Goal: Task Accomplishment & Management: Manage account settings

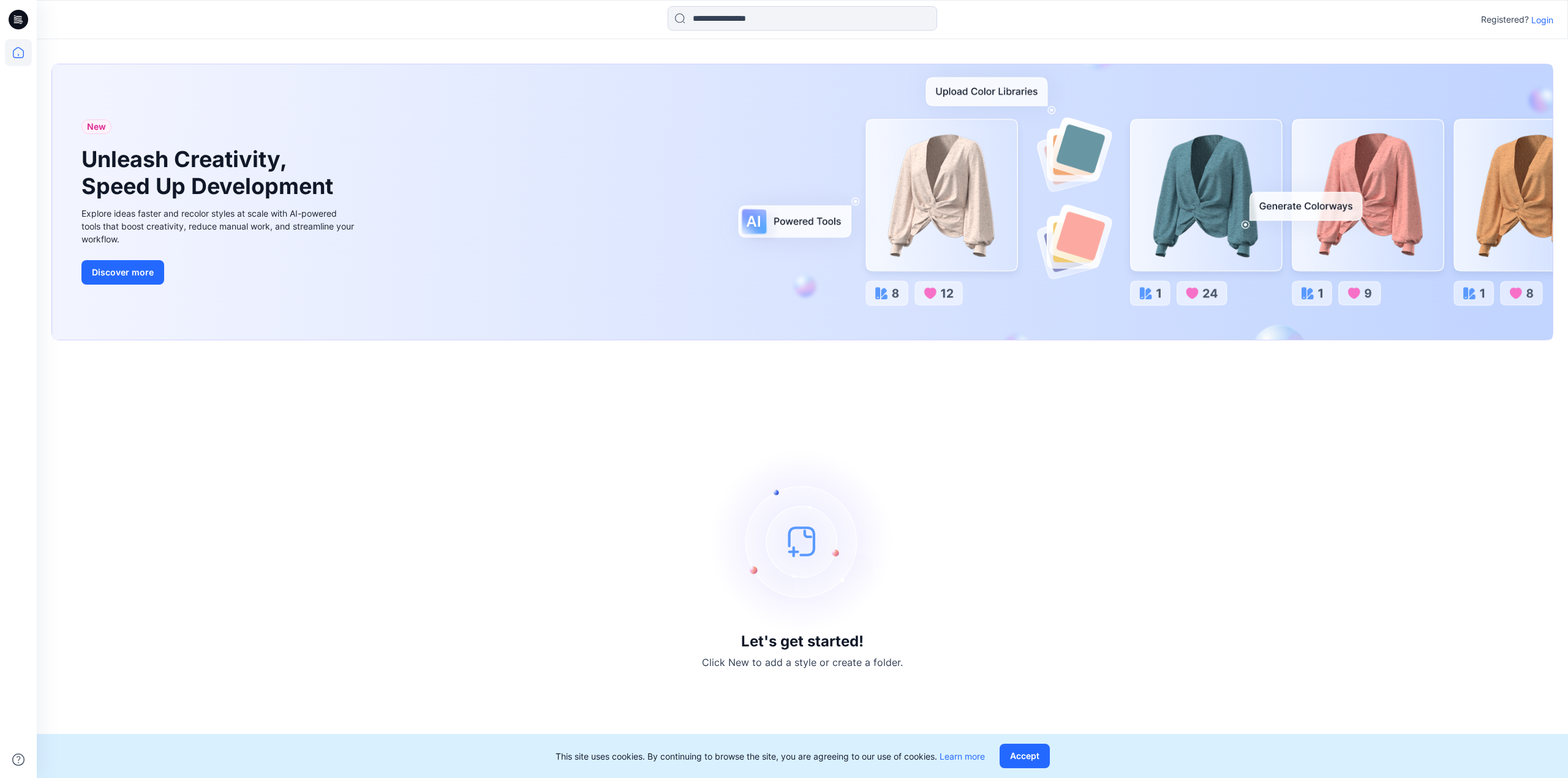
click at [1541, 14] on p "Login" at bounding box center [1542, 20] width 22 height 13
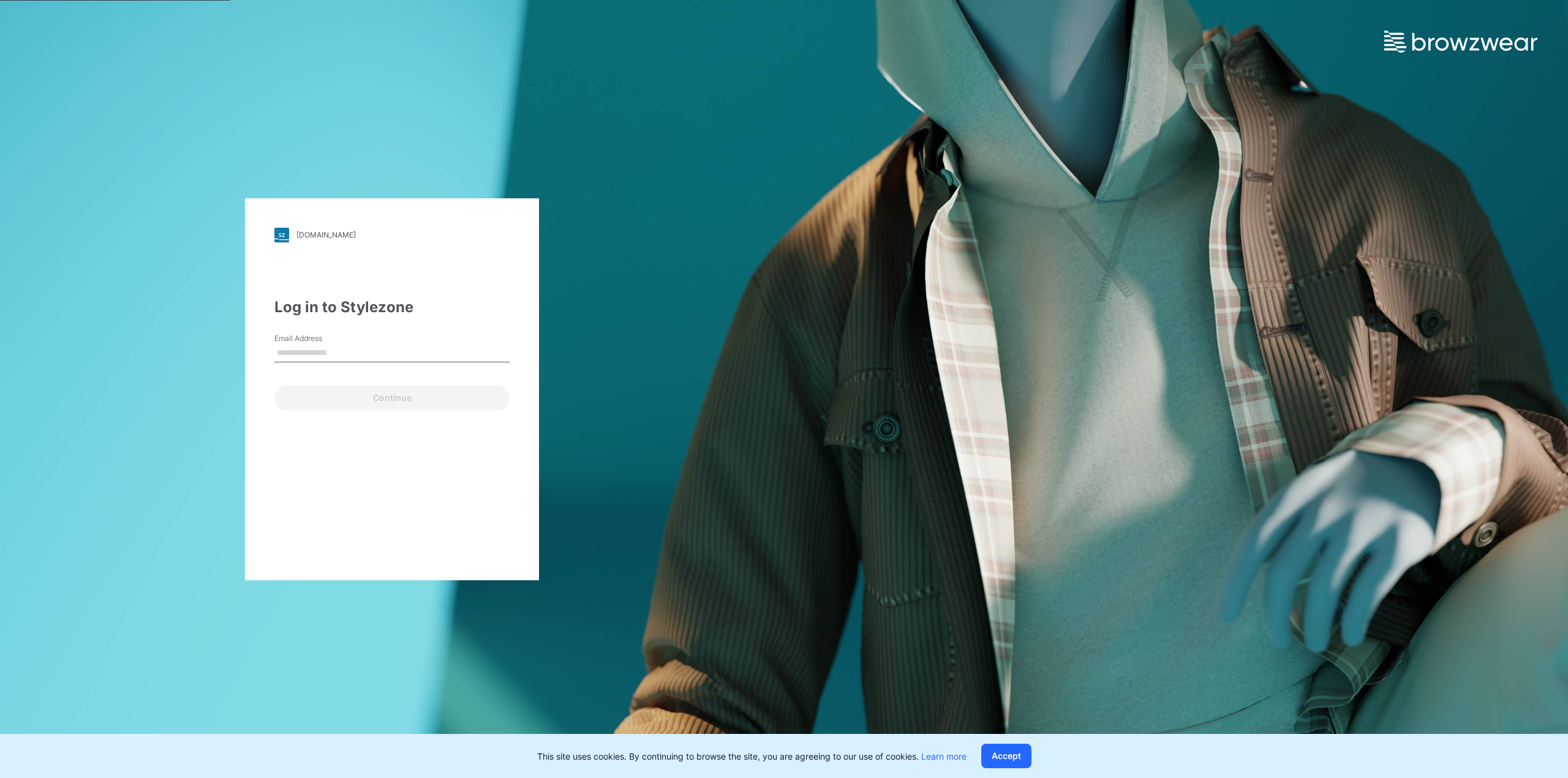
type input "**********"
click at [405, 399] on button "Continue" at bounding box center [392, 398] width 235 height 24
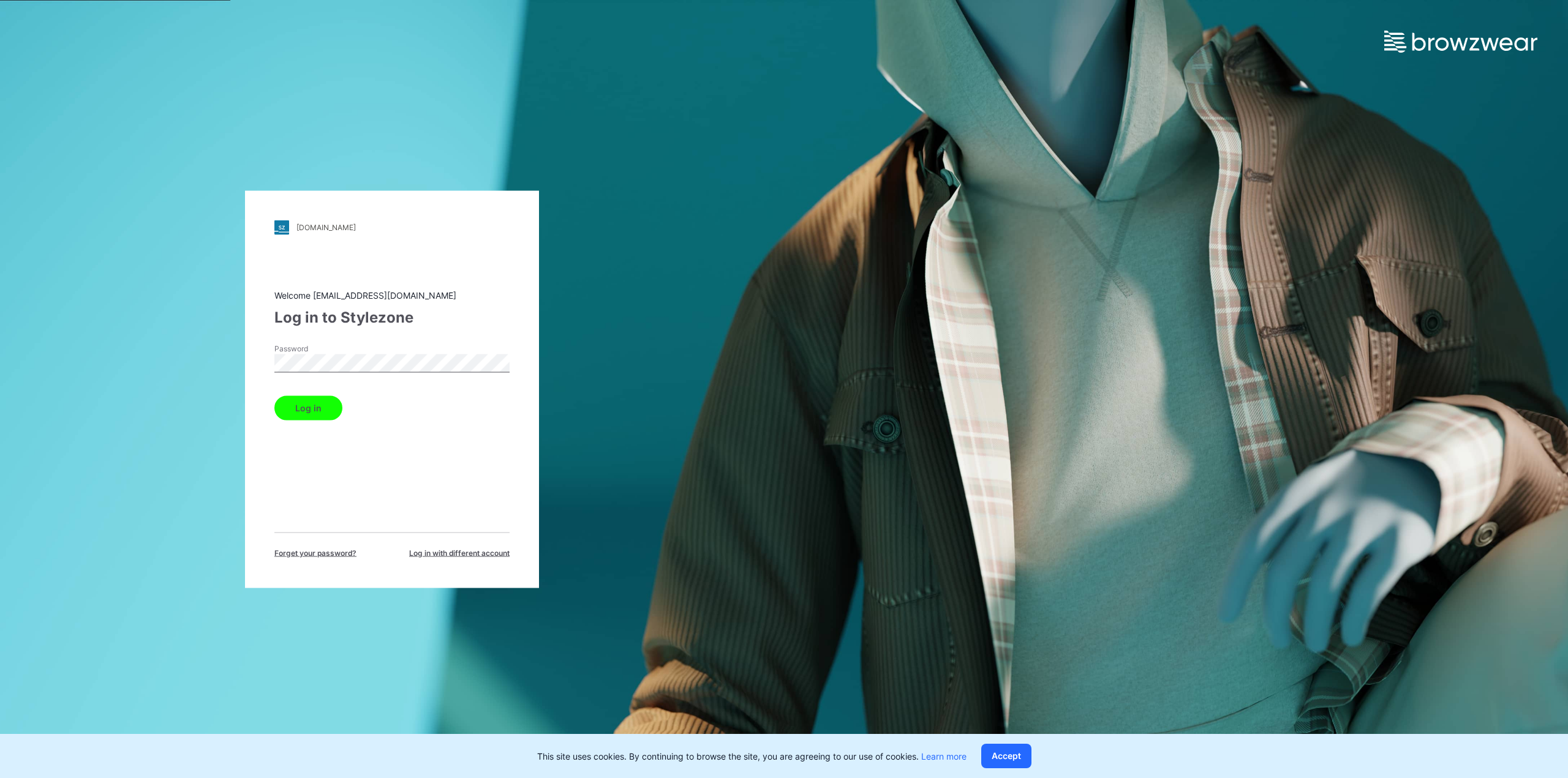
click at [298, 405] on button "Log in" at bounding box center [308, 408] width 68 height 24
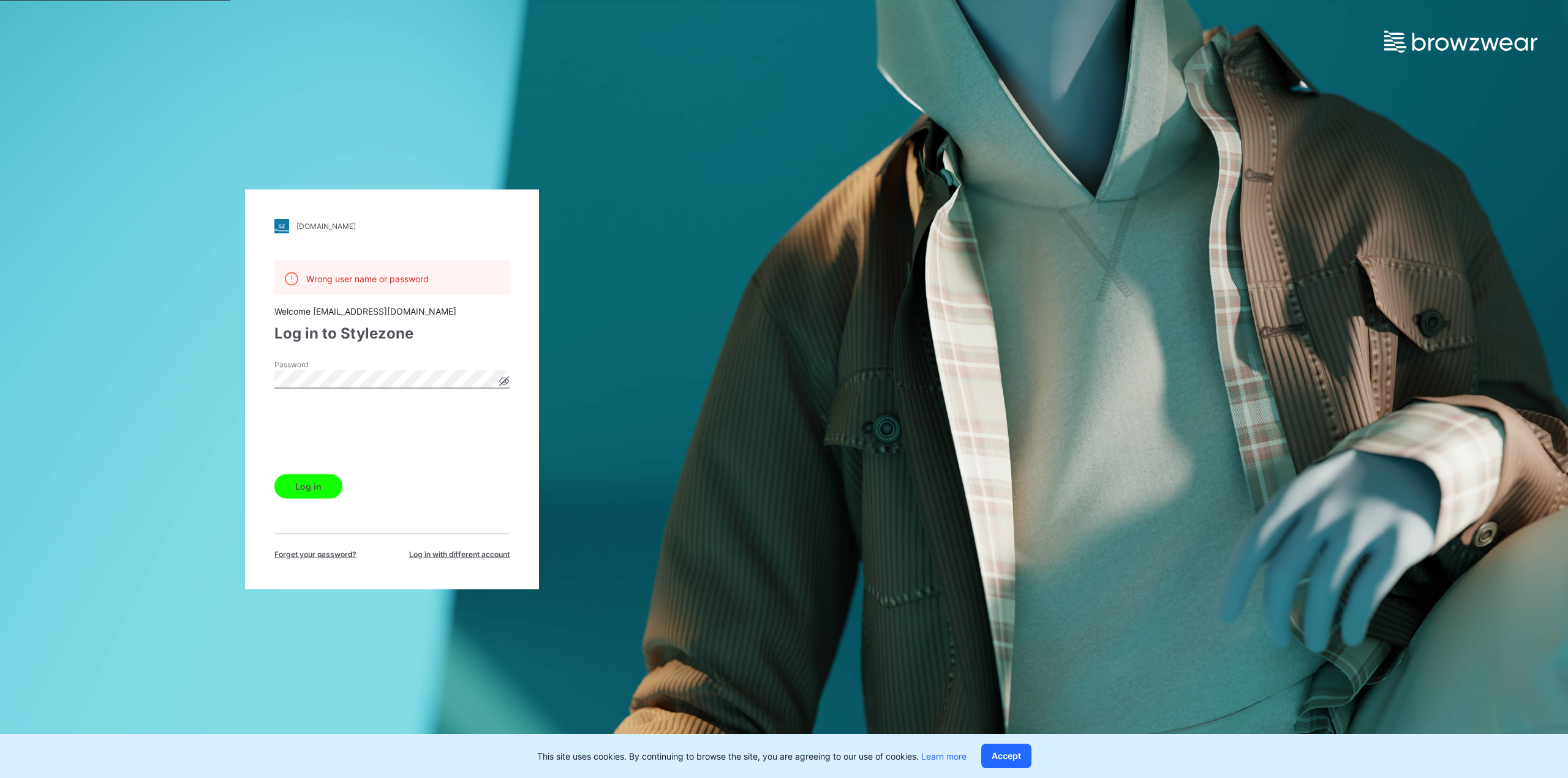
click at [311, 488] on button "Log in" at bounding box center [308, 486] width 68 height 24
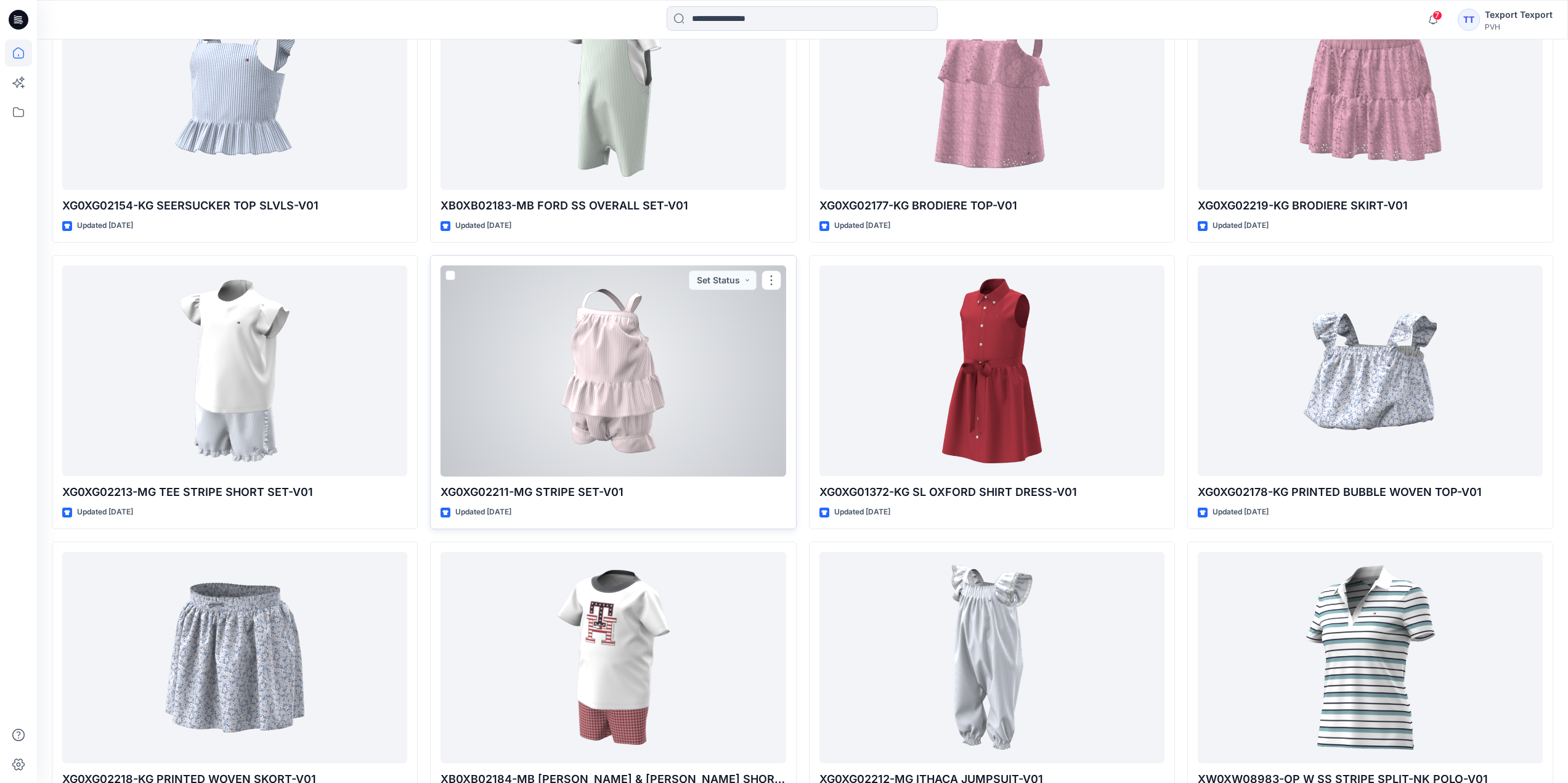
scroll to position [599, 0]
